Goal: Task Accomplishment & Management: Complete application form

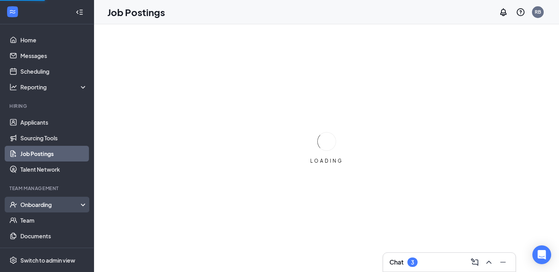
click at [51, 206] on div "Onboarding" at bounding box center [50, 205] width 60 height 8
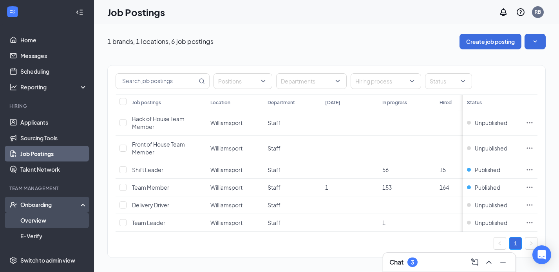
click at [49, 222] on link "Overview" at bounding box center [53, 220] width 67 height 16
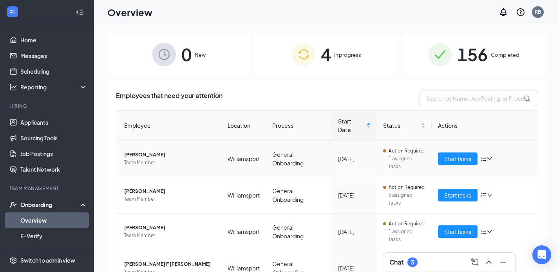
click at [487, 159] on icon "bars" at bounding box center [484, 159] width 6 height 6
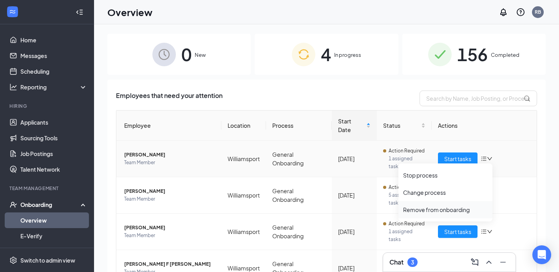
click at [450, 209] on div "Remove from onboarding" at bounding box center [445, 210] width 85 height 8
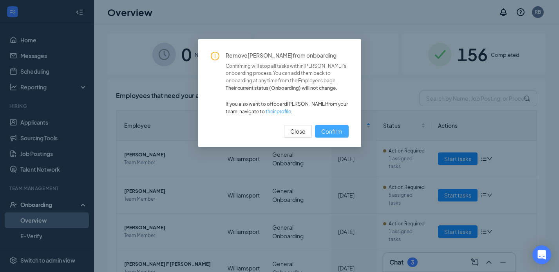
click at [333, 130] on span "Confirm" at bounding box center [331, 131] width 21 height 9
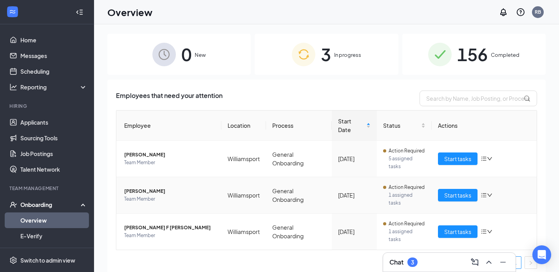
scroll to position [5, 0]
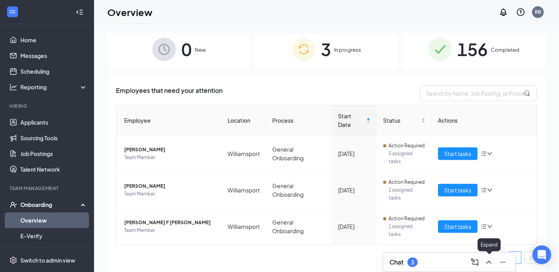
click at [489, 263] on icon "ChevronUp" at bounding box center [488, 261] width 9 height 9
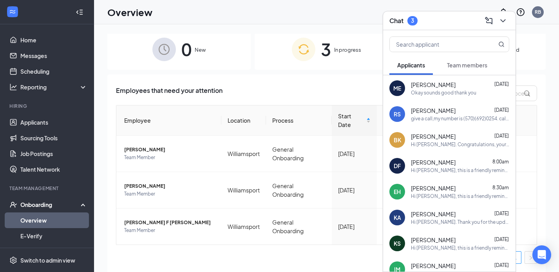
click at [455, 70] on button "Team members" at bounding box center [467, 65] width 56 height 20
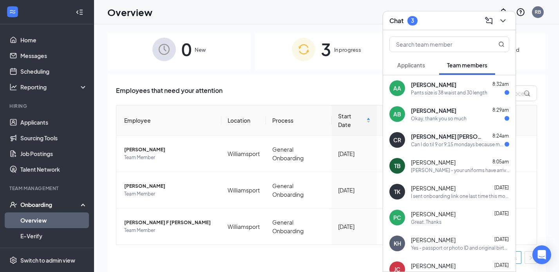
click at [408, 62] on span "Applicants" at bounding box center [411, 65] width 28 height 7
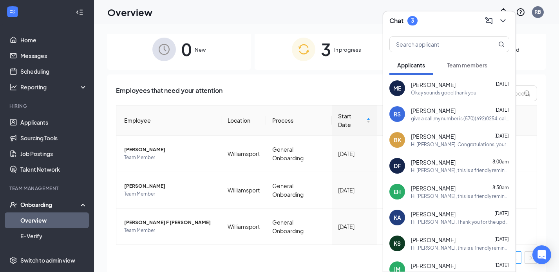
click at [417, 94] on div "Okay sounds good thank you" at bounding box center [443, 92] width 65 height 7
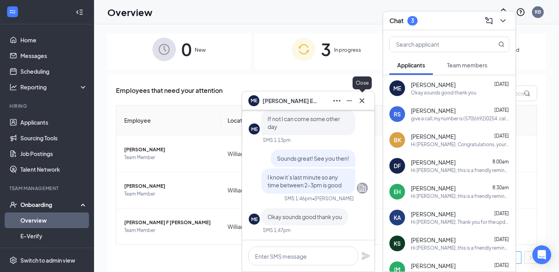
click at [362, 100] on icon "Cross" at bounding box center [362, 100] width 5 height 5
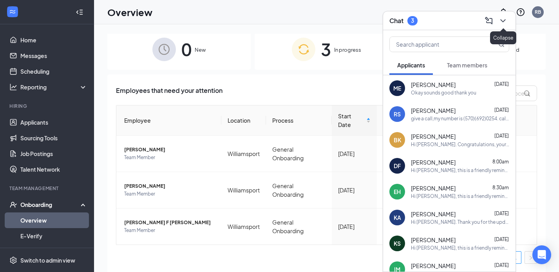
click at [504, 20] on icon "ChevronDown" at bounding box center [502, 20] width 9 height 9
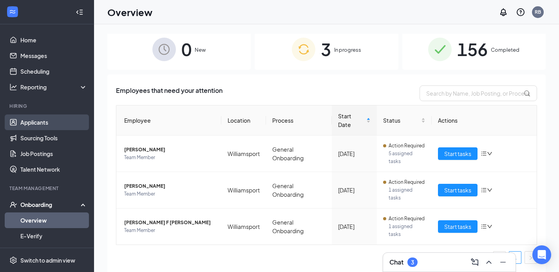
click at [38, 123] on link "Applicants" at bounding box center [53, 122] width 67 height 16
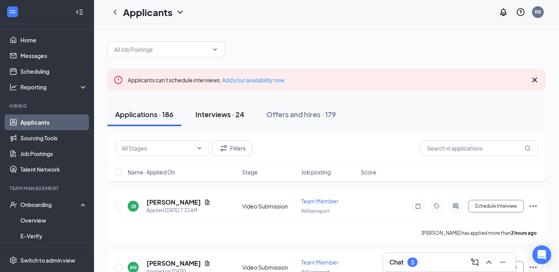
click at [211, 114] on div "Interviews · 24" at bounding box center [219, 114] width 49 height 10
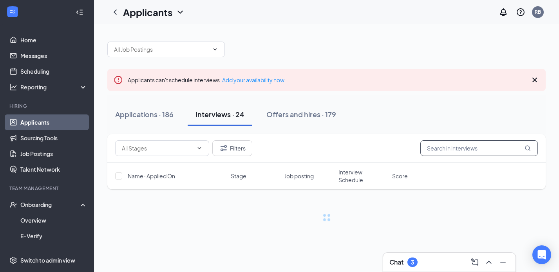
click at [450, 150] on input "text" at bounding box center [479, 148] width 118 height 16
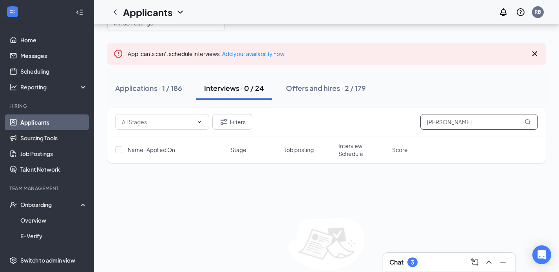
scroll to position [33, 0]
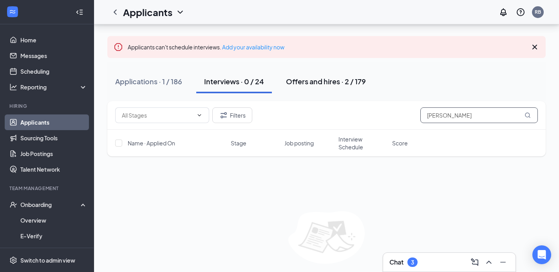
type input "[PERSON_NAME]"
click at [342, 81] on div "Offers and hires · 2 / 179" at bounding box center [326, 81] width 80 height 10
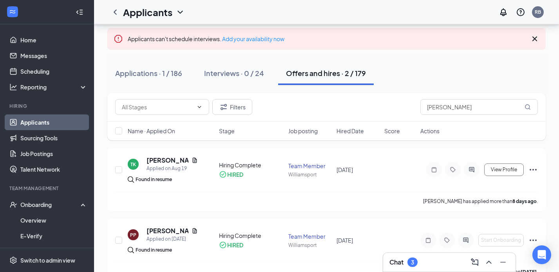
scroll to position [60, 0]
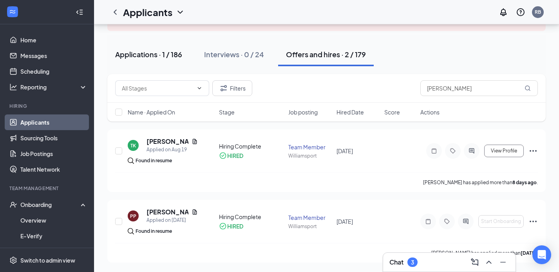
click at [142, 56] on div "Applications · 1 / 186" at bounding box center [148, 54] width 67 height 10
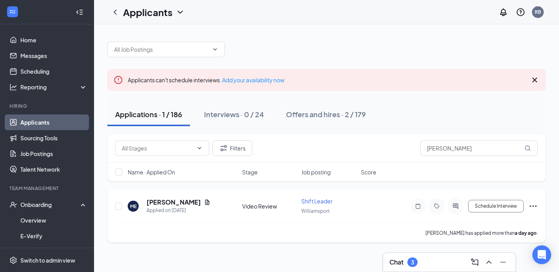
click at [532, 209] on icon "Ellipses" at bounding box center [532, 205] width 9 height 9
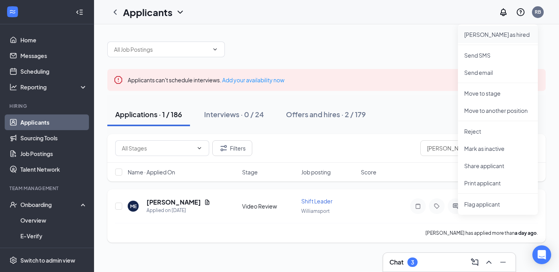
click at [504, 34] on p "[PERSON_NAME] as hired" at bounding box center [497, 35] width 67 height 8
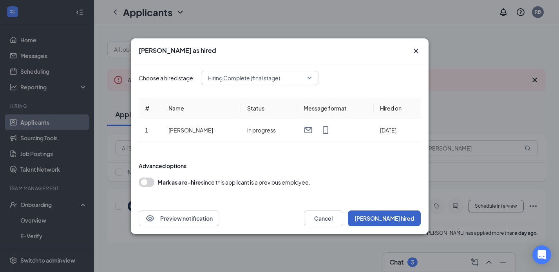
click at [393, 216] on button "[PERSON_NAME] hired" at bounding box center [384, 218] width 73 height 16
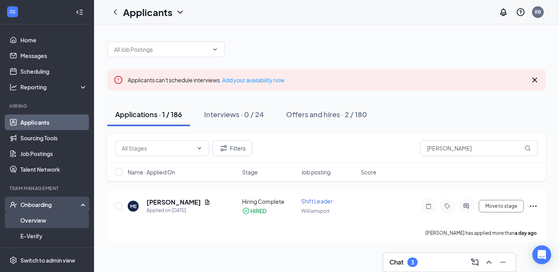
click at [54, 221] on link "Overview" at bounding box center [53, 220] width 67 height 16
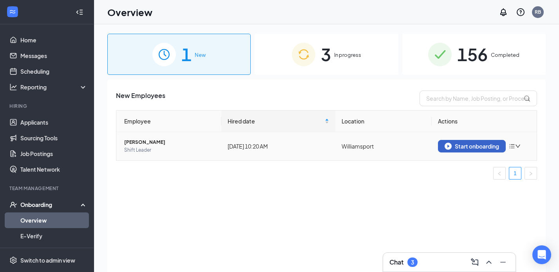
click at [453, 143] on div "Start onboarding" at bounding box center [472, 146] width 54 height 7
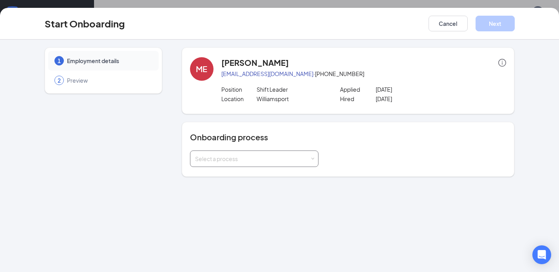
click at [275, 164] on div "Select a process" at bounding box center [254, 159] width 118 height 16
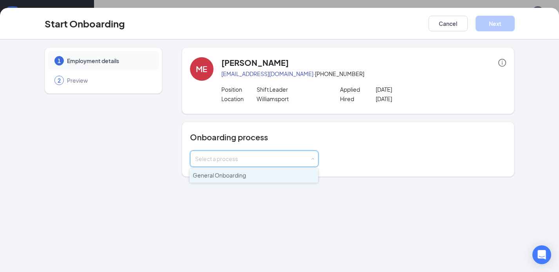
click at [255, 179] on li "General Onboarding" at bounding box center [254, 175] width 128 height 14
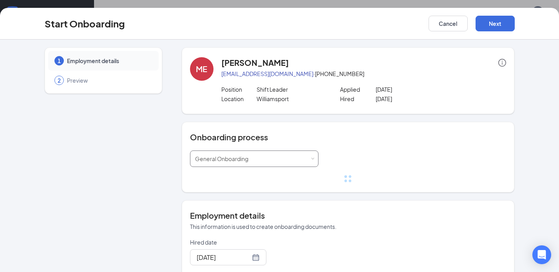
scroll to position [90, 0]
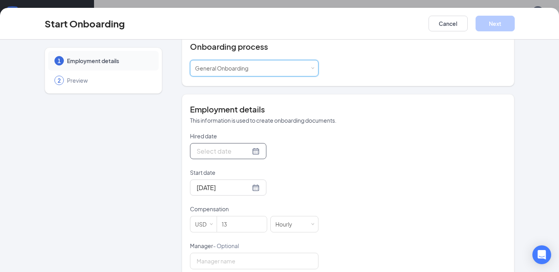
click at [245, 154] on div at bounding box center [228, 151] width 63 height 10
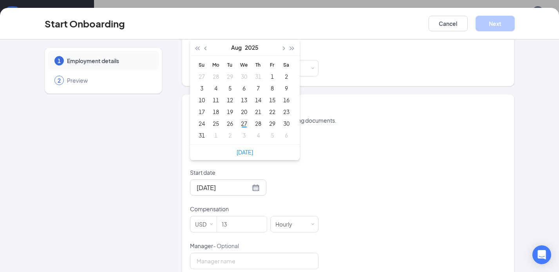
type input "[DATE]"
click at [244, 126] on div "27" at bounding box center [243, 123] width 9 height 9
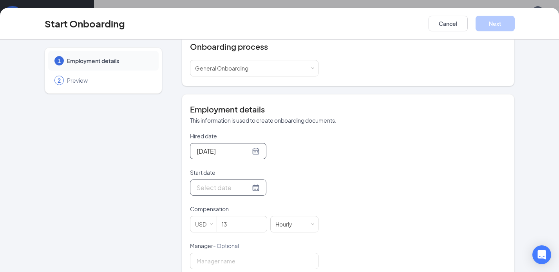
click at [246, 188] on div at bounding box center [228, 188] width 63 height 10
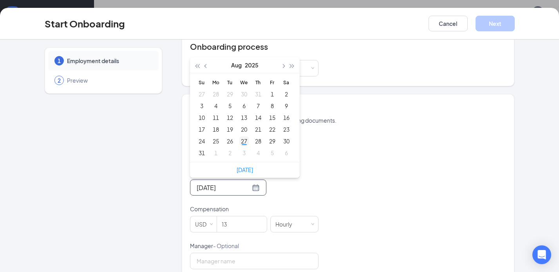
type input "[DATE]"
click at [242, 138] on div "27" at bounding box center [243, 140] width 9 height 9
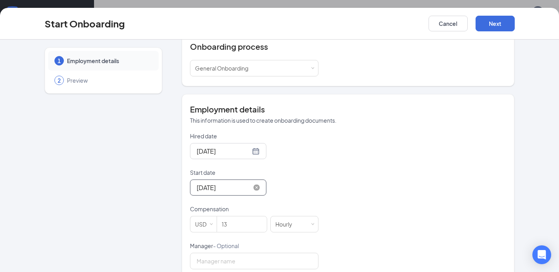
scroll to position [133, 0]
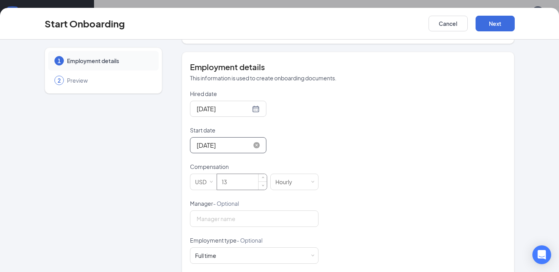
click at [253, 183] on input "13" at bounding box center [242, 182] width 50 height 16
type input "17"
click at [313, 157] on form "Hired date [DATE] [DATE] Su Mo Tu We Th Fr Sa 27 28 29 30 31 1 2 3 4 5 6 7 8 9 …" at bounding box center [254, 199] width 128 height 219
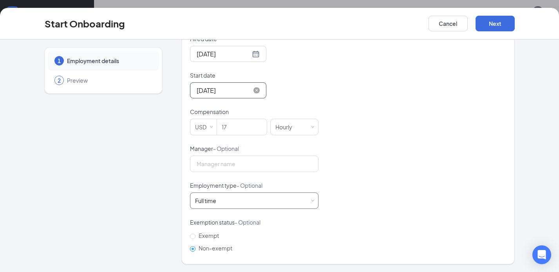
click at [262, 202] on div "Full time Works 30+ hours per week and is reasonably expected to work" at bounding box center [254, 201] width 118 height 16
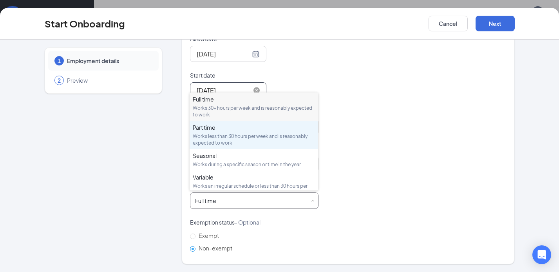
click at [246, 140] on div "Works less than 30 hours per week and is reasonably expected to work" at bounding box center [254, 139] width 122 height 13
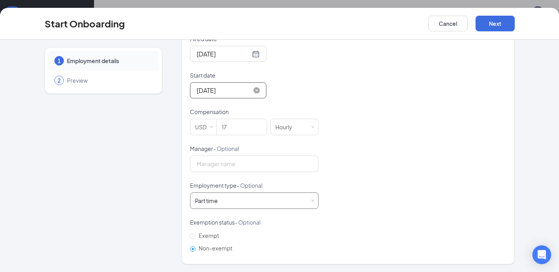
scroll to position [35, 0]
click at [495, 25] on button "Next" at bounding box center [495, 24] width 39 height 16
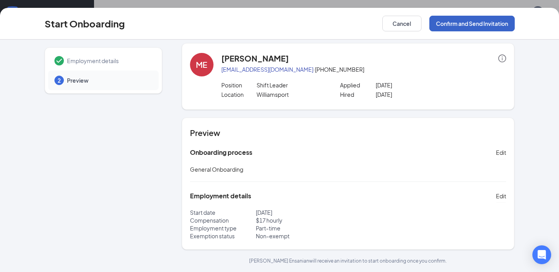
click at [483, 25] on button "Confirm and Send Invitation" at bounding box center [471, 24] width 85 height 16
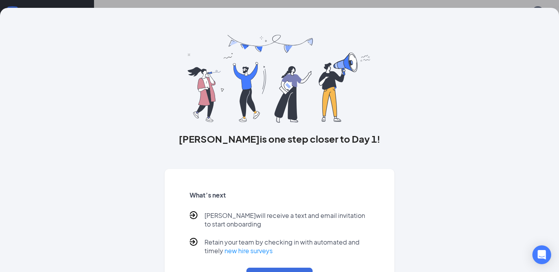
scroll to position [0, 0]
